Goal: Task Accomplishment & Management: Manage account settings

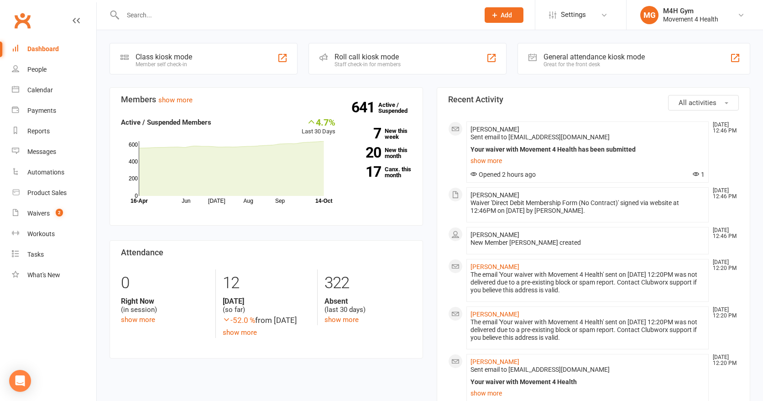
click at [149, 15] on input "text" at bounding box center [296, 15] width 353 height 13
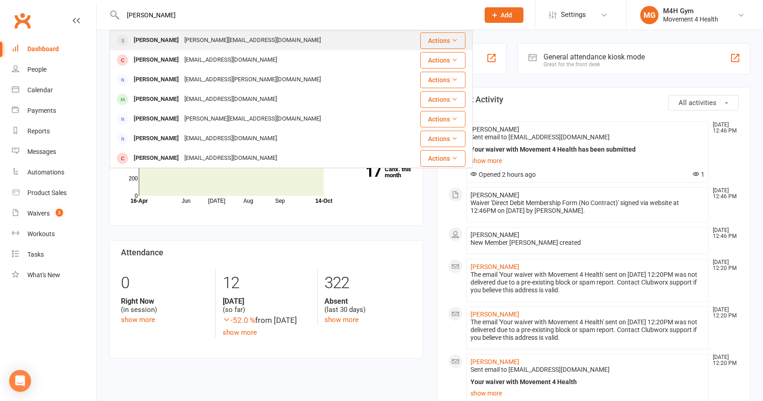
type input "[PERSON_NAME]"
click at [157, 39] on div "[PERSON_NAME]" at bounding box center [156, 40] width 51 height 13
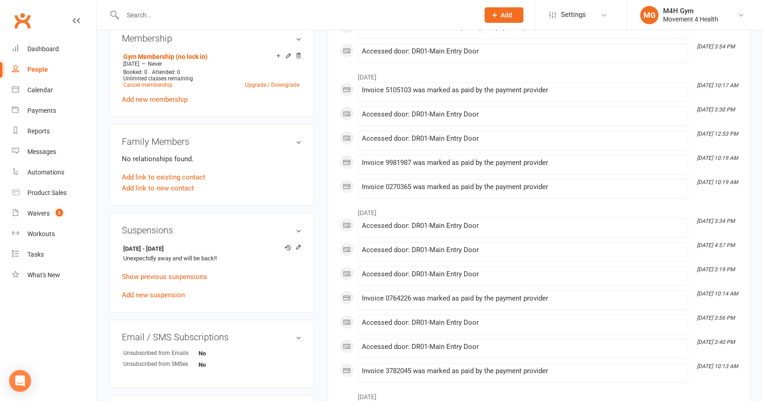
scroll to position [372, 0]
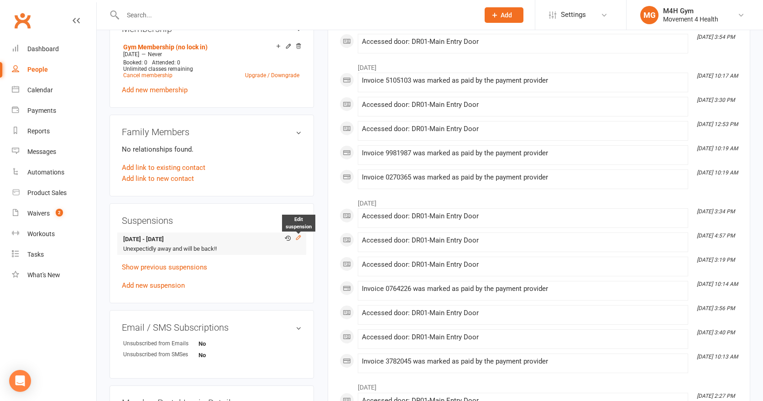
click at [298, 236] on icon at bounding box center [298, 237] width 6 height 6
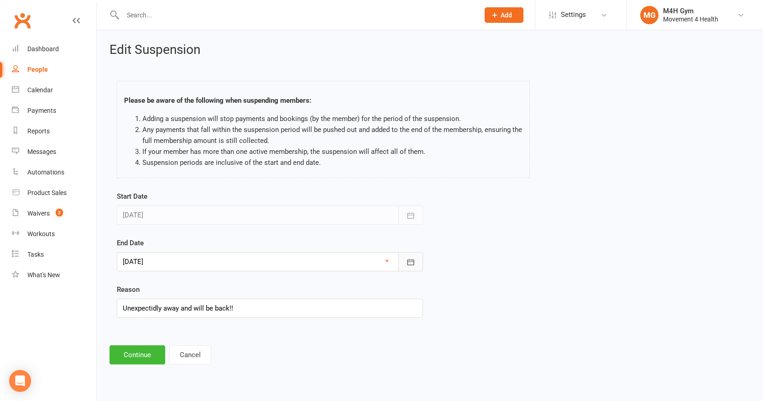
click at [405, 261] on button "button" at bounding box center [411, 261] width 25 height 19
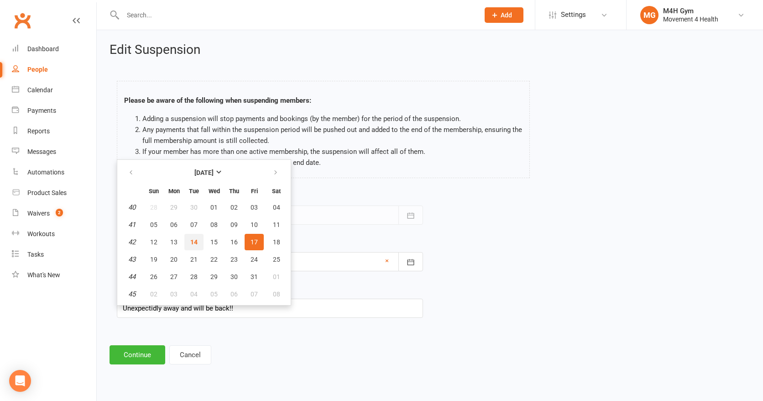
click at [195, 239] on span "14" at bounding box center [193, 241] width 7 height 7
type input "[DATE]"
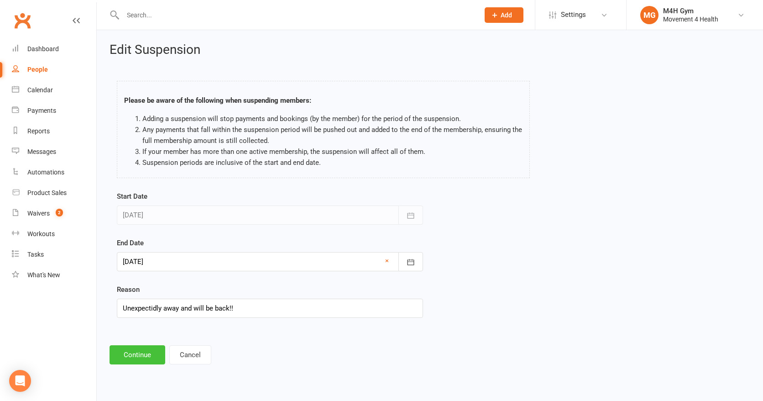
click at [144, 353] on button "Continue" at bounding box center [138, 354] width 56 height 19
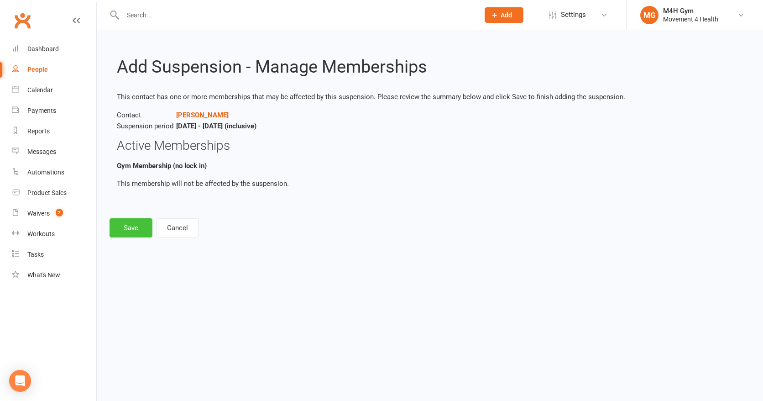
click at [130, 225] on button "Save" at bounding box center [131, 227] width 43 height 19
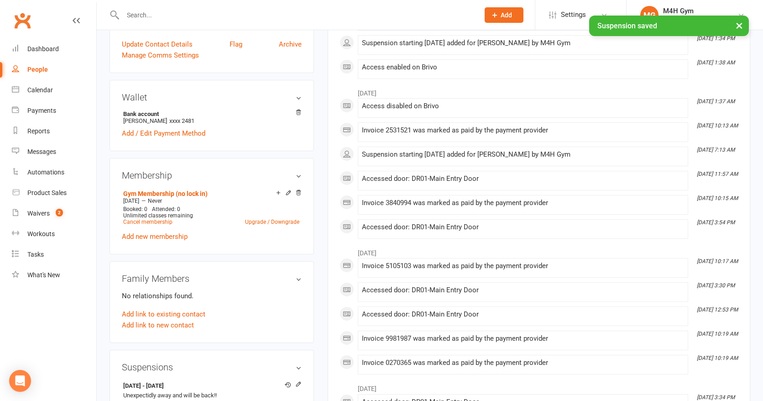
scroll to position [242, 0]
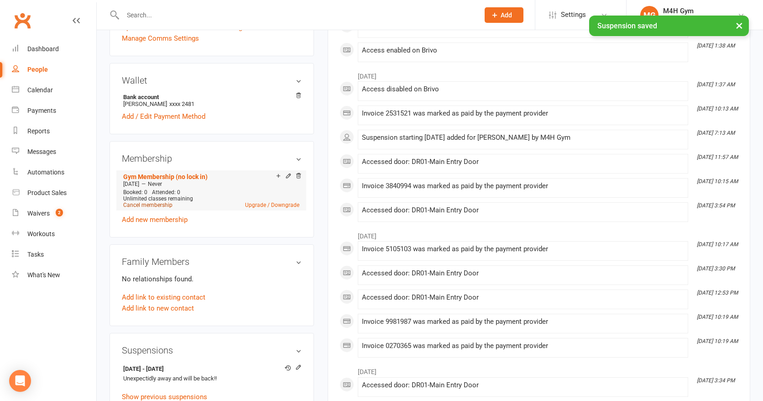
click at [163, 203] on link "Cancel membership" at bounding box center [147, 205] width 49 height 6
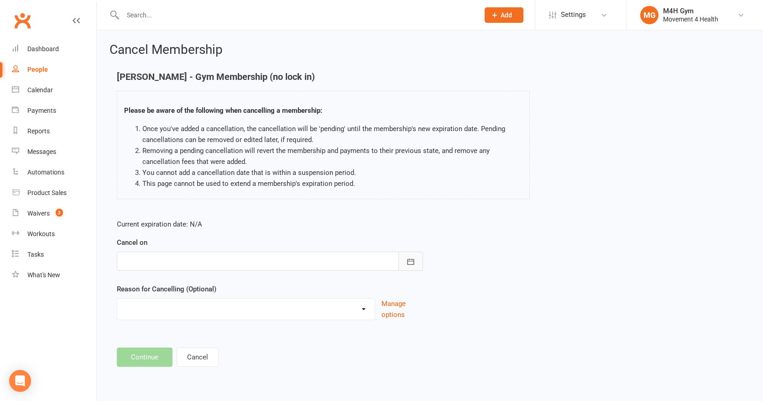
click at [412, 259] on icon "button" at bounding box center [411, 261] width 7 height 6
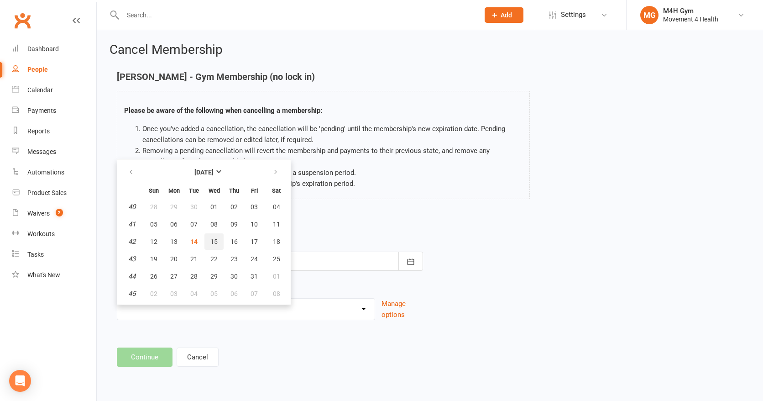
click at [218, 238] on button "15" at bounding box center [214, 241] width 19 height 16
type input "[DATE]"
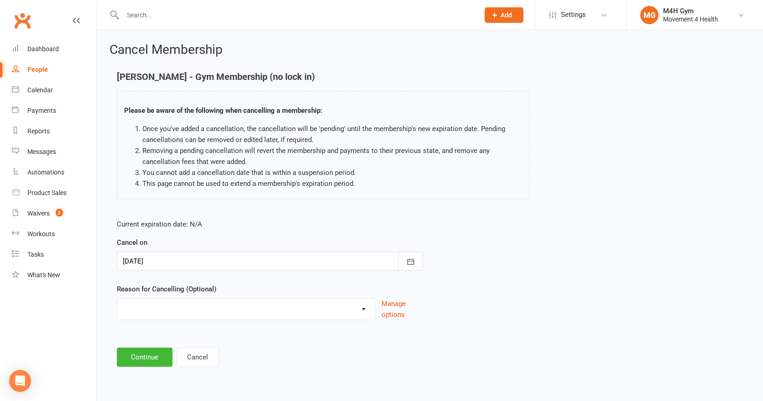
click at [143, 305] on select "Holiday Injury Other reason" at bounding box center [245, 308] width 257 height 18
select select "2"
click at [117, 299] on select "Holiday Injury Other reason" at bounding box center [245, 308] width 257 height 18
click at [140, 354] on input at bounding box center [270, 356] width 306 height 19
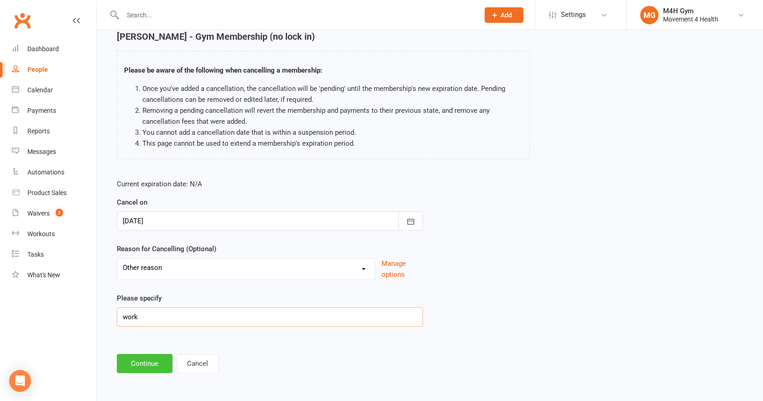
type input "work"
click at [145, 362] on button "Continue" at bounding box center [145, 363] width 56 height 19
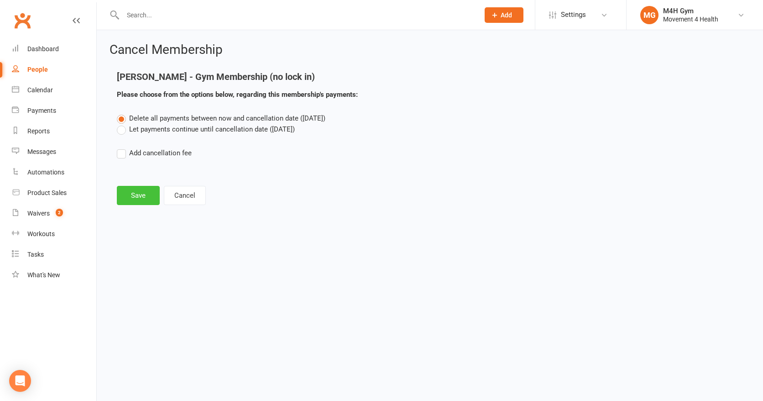
click at [133, 196] on button "Save" at bounding box center [138, 195] width 43 height 19
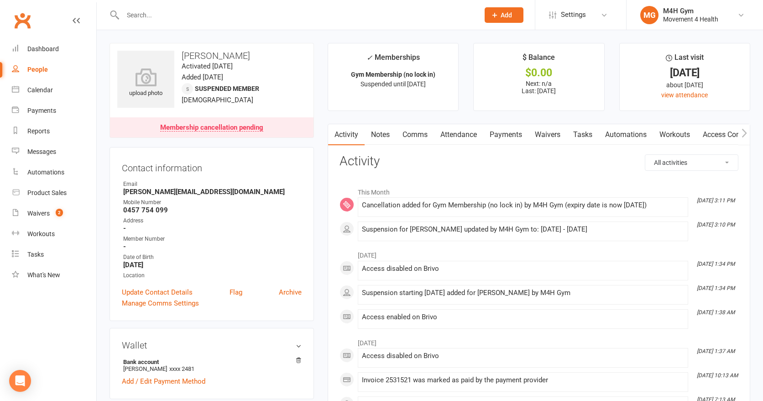
click at [378, 132] on link "Notes" at bounding box center [380, 134] width 31 height 21
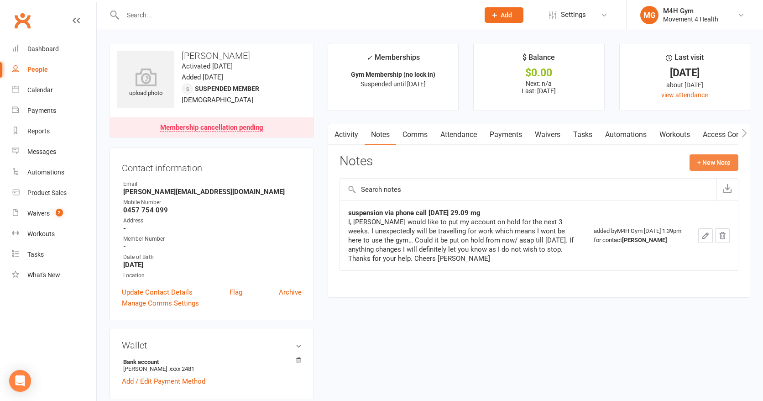
click at [714, 160] on button "+ New Note" at bounding box center [714, 162] width 49 height 16
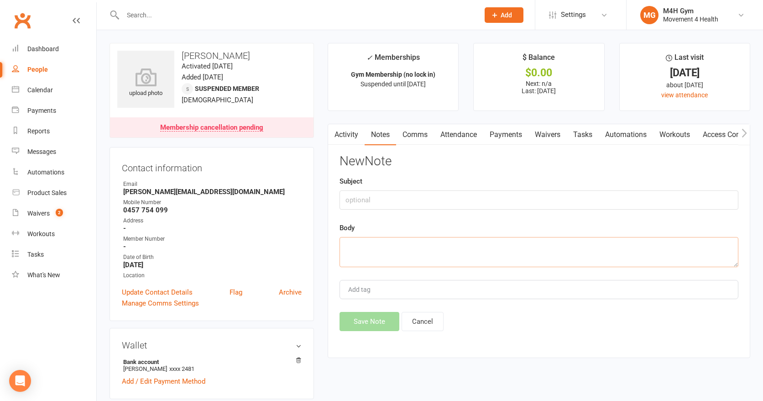
click at [375, 250] on textarea at bounding box center [539, 252] width 399 height 30
type textarea "[PERSON_NAME] sent text for cancellation"
click at [372, 322] on button "Save Note" at bounding box center [370, 321] width 60 height 19
